Goal: Use online tool/utility: Use online tool/utility

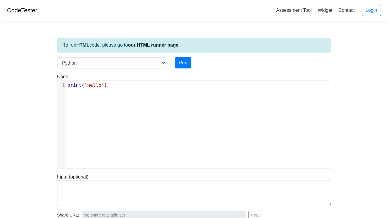
scroll to position [2, 0]
click at [99, 91] on div "xxxxxxxxxx 1 print ( 'hello' )" at bounding box center [199, 129] width 283 height 97
type textarea "print('hello')"
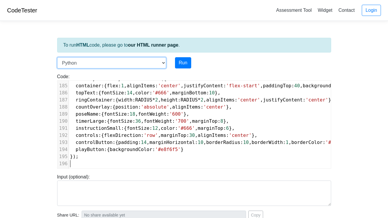
click at [163, 62] on select "C C++ Go Java Javascript Python Ruby" at bounding box center [111, 62] width 109 height 11
select select "javascript"
click at [57, 57] on select "C C++ Go Java Javascript Python Ruby" at bounding box center [111, 62] width 109 height 11
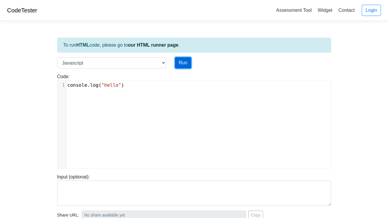
click at [183, 60] on button "Run" at bounding box center [183, 62] width 16 height 11
click at [134, 95] on div "xxxxxxxxxx 1 console . log ( "hello" )" at bounding box center [199, 129] width 283 height 97
type input "[URL][DOMAIN_NAME]"
type textarea "Stdout: hello"
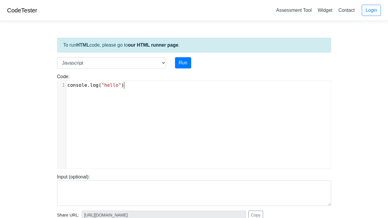
type textarea "console.log("hello")"
drag, startPoint x: 127, startPoint y: 90, endPoint x: 65, endPoint y: 82, distance: 62.2
click at [65, 82] on div "x 1 console . log ( "hello" )" at bounding box center [199, 129] width 283 height 97
paste textarea
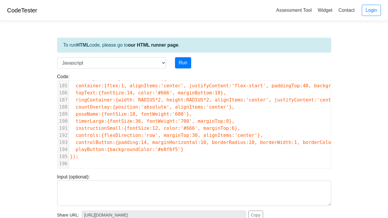
scroll to position [1309, 0]
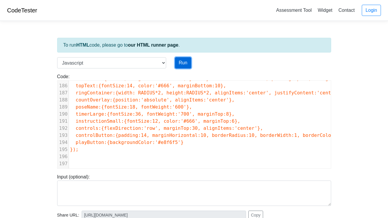
click at [181, 65] on button "Run" at bounding box center [183, 62] width 16 height 11
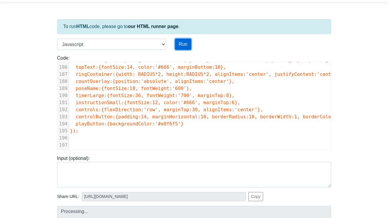
type input "[URL][DOMAIN_NAME]"
type textarea "Submission status: Runtime Error (NZEC) Stderr: /box/script.js:3 import React, …"
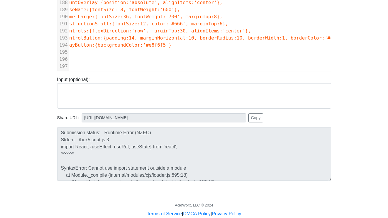
scroll to position [111, 0]
